Goal: Task Accomplishment & Management: Manage account settings

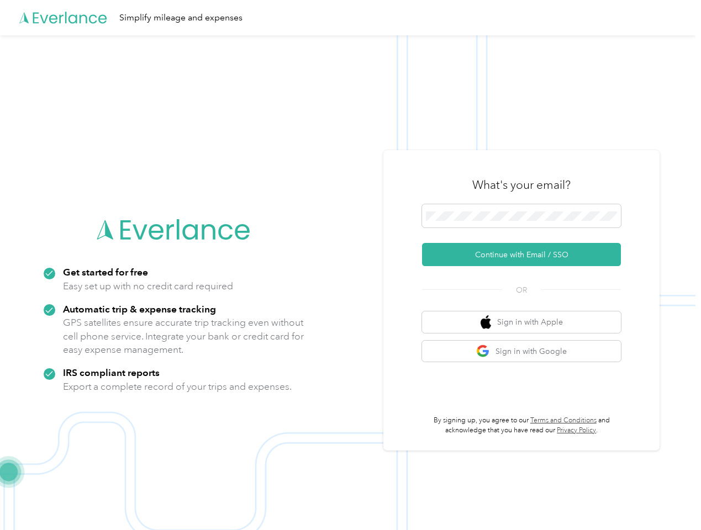
click at [350, 265] on img at bounding box center [348, 300] width 696 height 530
click at [350, 18] on div "Simplify mileage and expenses" at bounding box center [348, 17] width 696 height 35
click at [526, 255] on button "Continue with Email / SSO" at bounding box center [521, 254] width 199 height 23
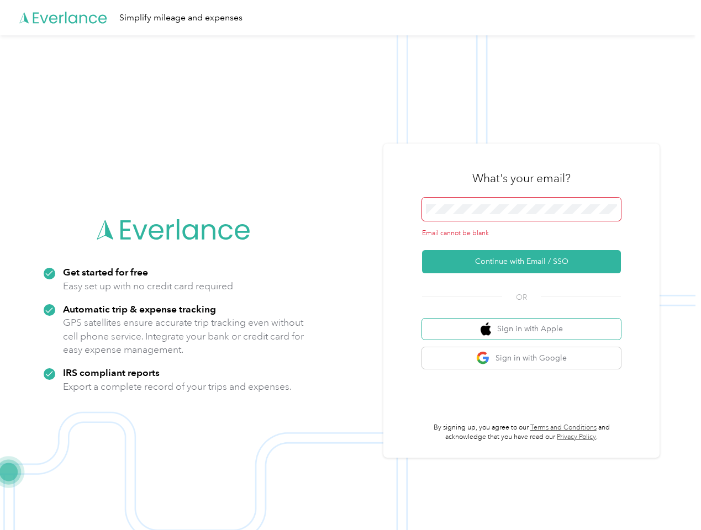
click at [526, 322] on button "Sign in with Apple" at bounding box center [521, 330] width 199 height 22
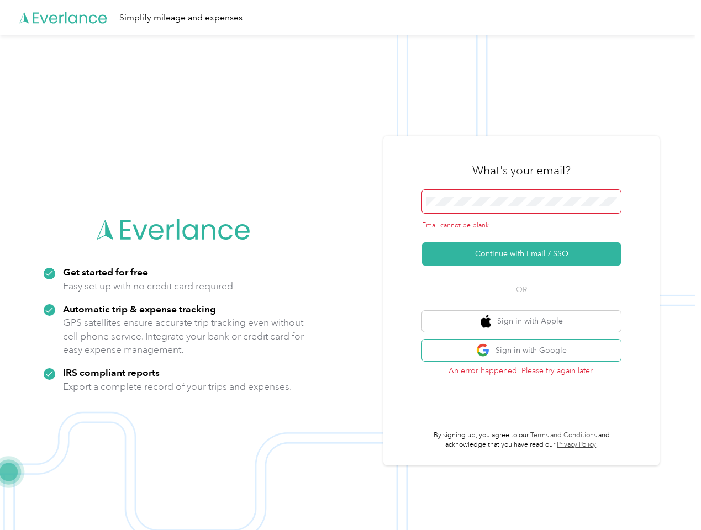
click at [526, 351] on button "Sign in with Google" at bounding box center [521, 351] width 199 height 22
